Goal: Information Seeking & Learning: Learn about a topic

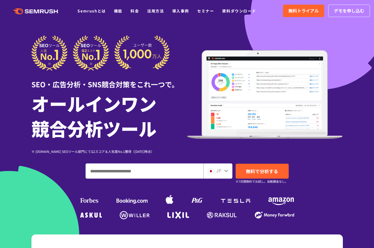
click at [327, 40] on div "SEO・広告分析・SNS競合対策をこれ一つで。 オールインワン 競合分析ツール ※ [DOMAIN_NAME] SEOツール部門にてG2スコア＆人気度No.1…" at bounding box center [186, 94] width 311 height 119
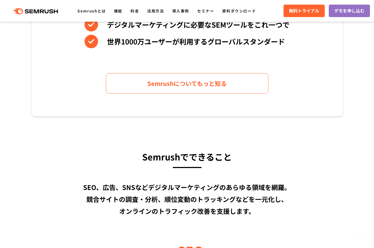
scroll to position [440, 0]
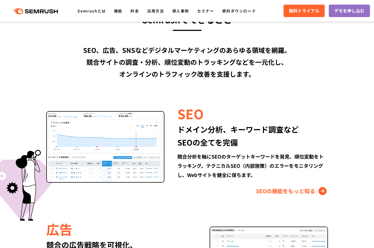
click at [341, 160] on div "SEO ドメイン分析、キーワード調査など SEOの全てを完備 競合分析を軸にSEOのターゲットキーワードを発見、順位変動をトラッキング。テクニカルSEO（内部…" at bounding box center [186, 149] width 311 height 91
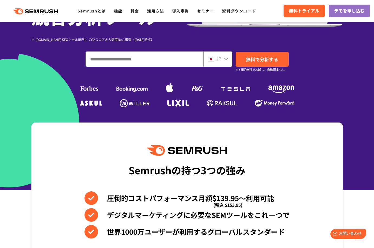
scroll to position [0, 0]
